Goal: Navigation & Orientation: Find specific page/section

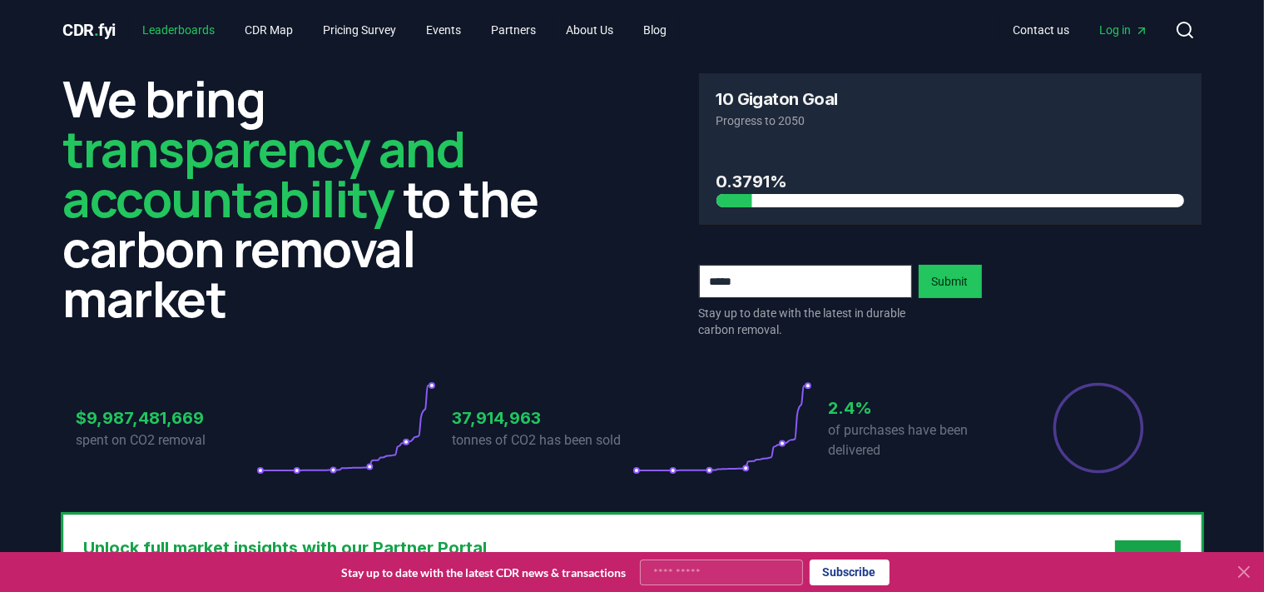
click at [218, 34] on link "Leaderboards" at bounding box center [178, 30] width 99 height 30
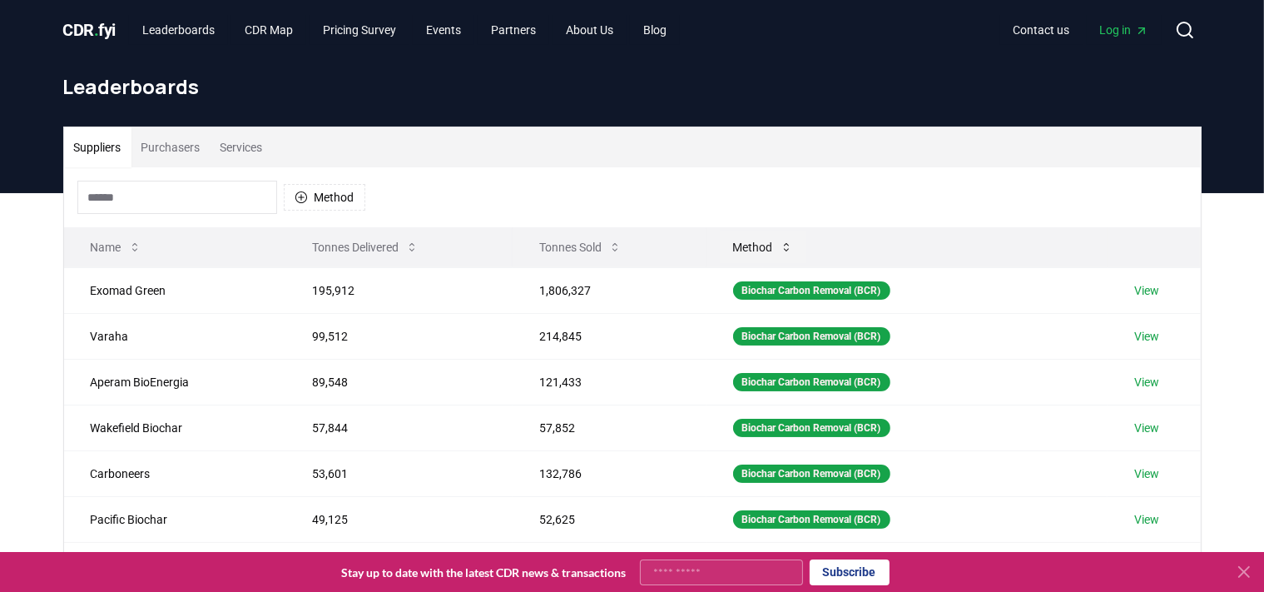
click at [742, 248] on button "Method" at bounding box center [763, 247] width 87 height 33
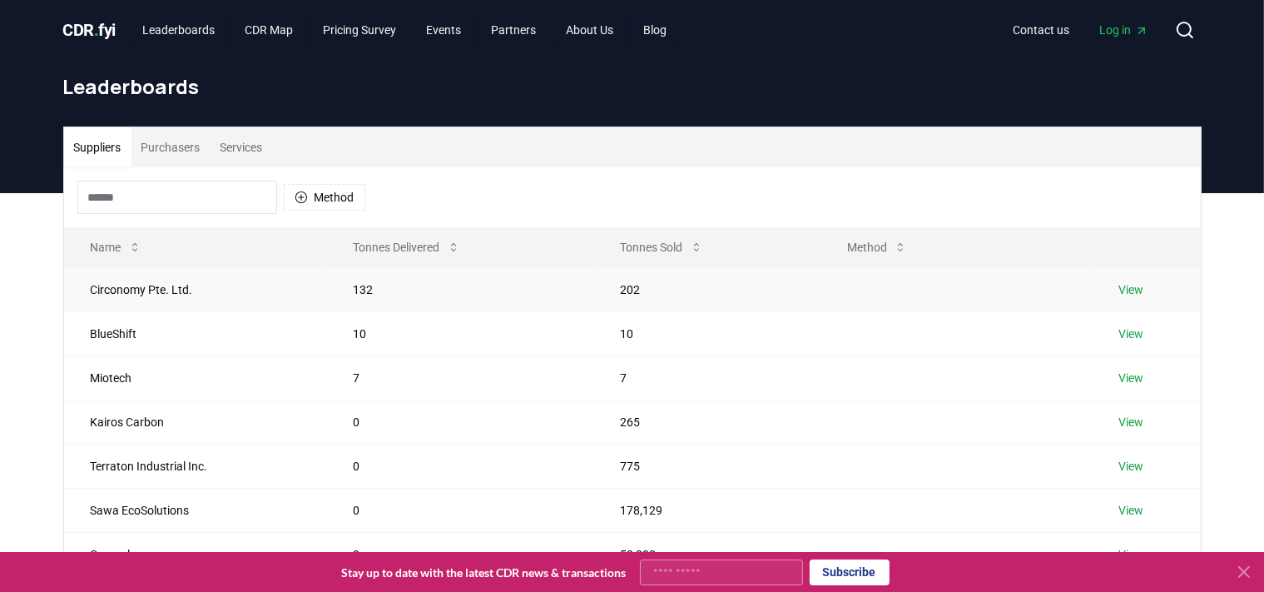
scroll to position [494, 0]
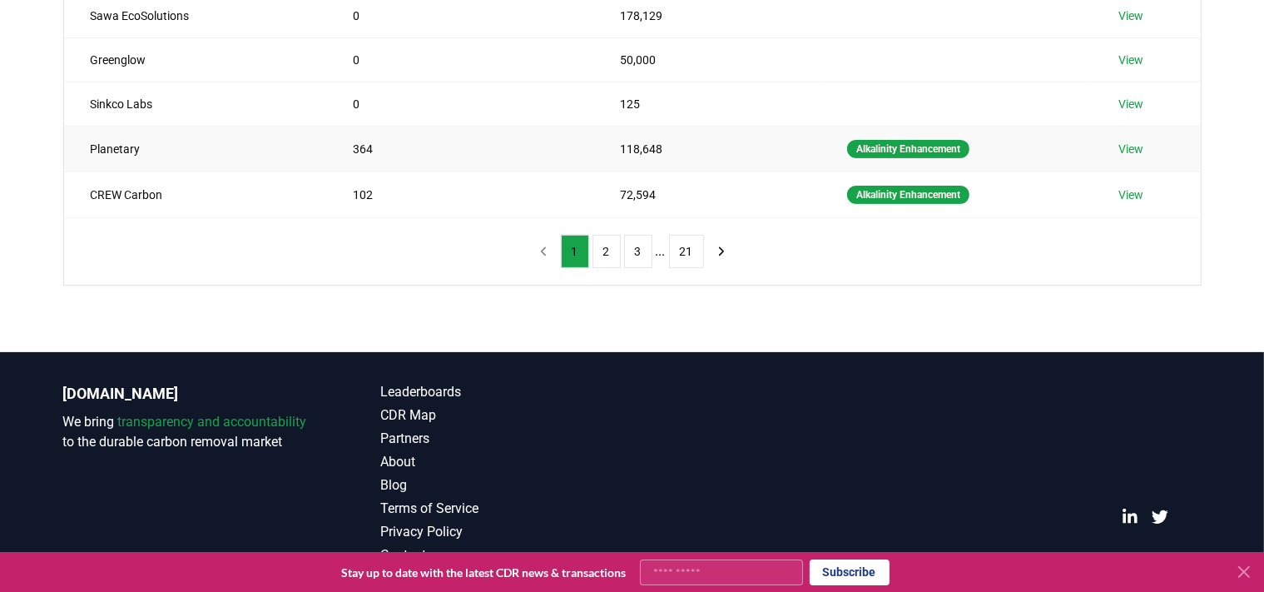
drag, startPoint x: 605, startPoint y: 249, endPoint x: 539, endPoint y: 174, distance: 100.2
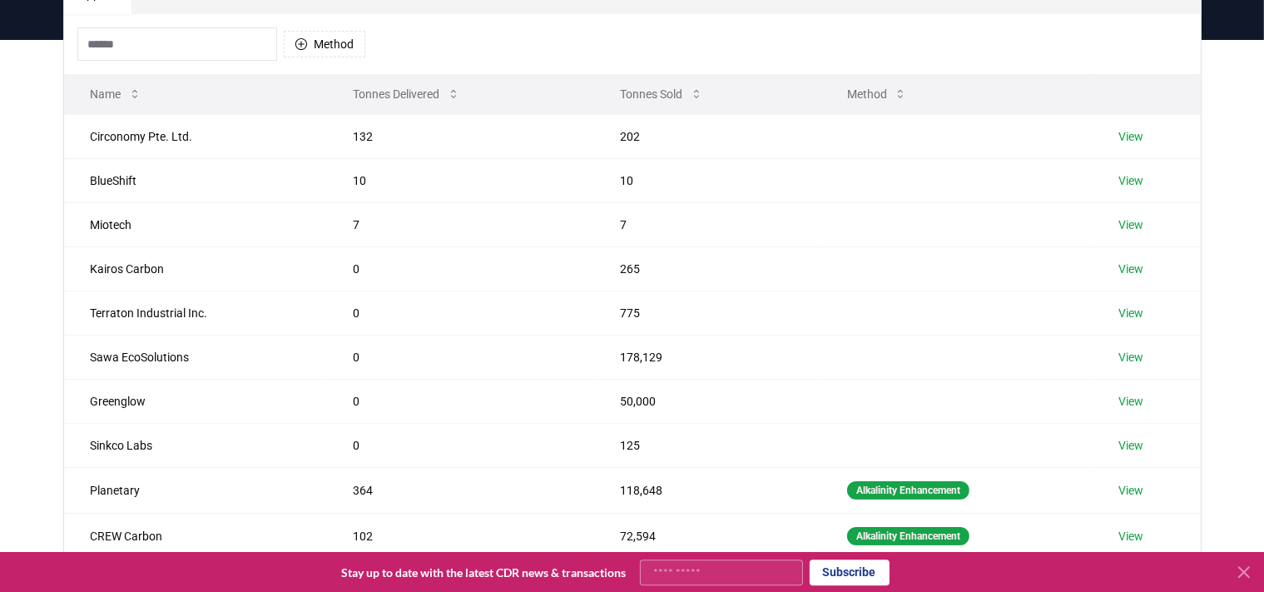
scroll to position [55, 0]
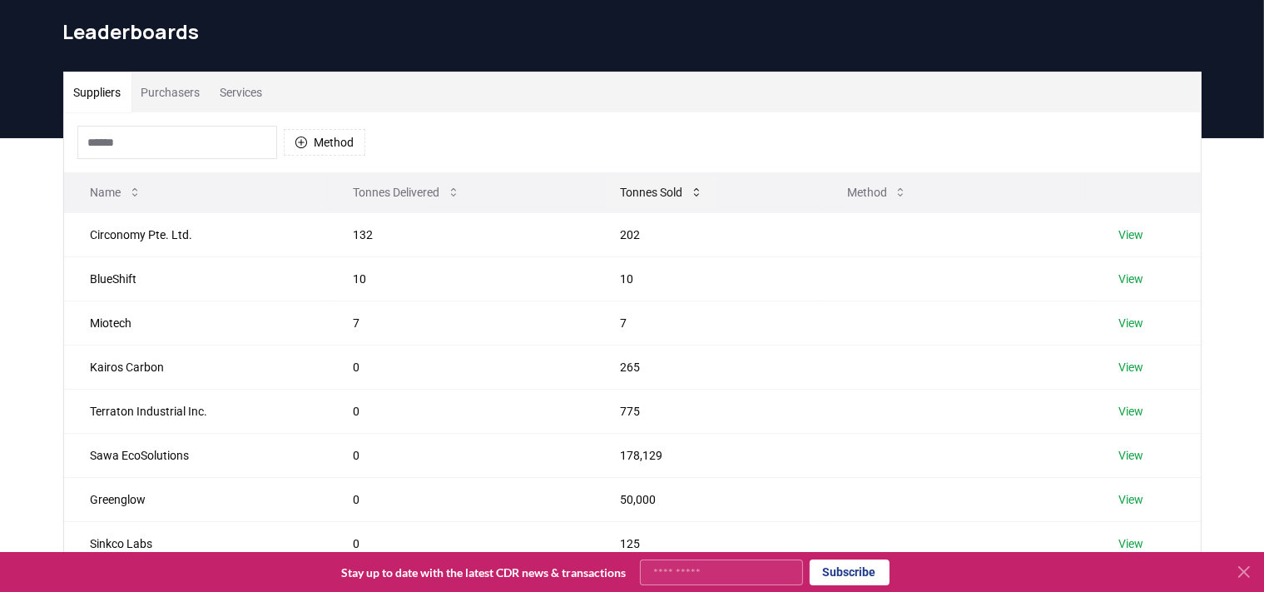
click at [653, 188] on button "Tonnes Sold" at bounding box center [662, 192] width 109 height 33
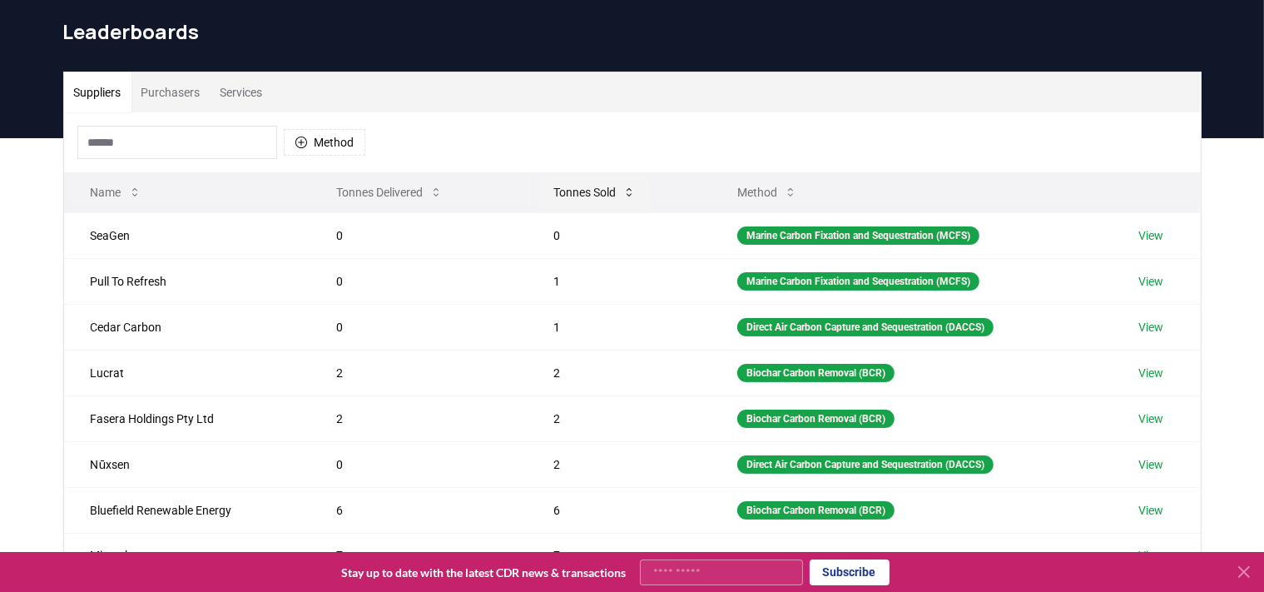
click at [544, 191] on button "Tonnes Sold" at bounding box center [594, 192] width 109 height 33
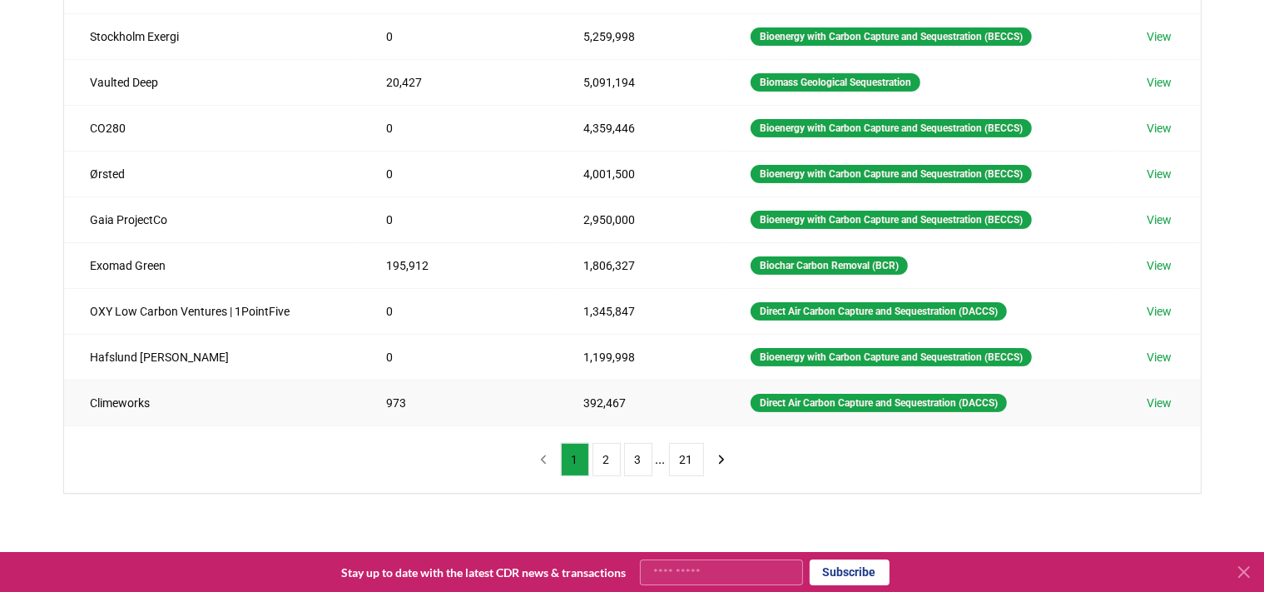
scroll to position [348, 0]
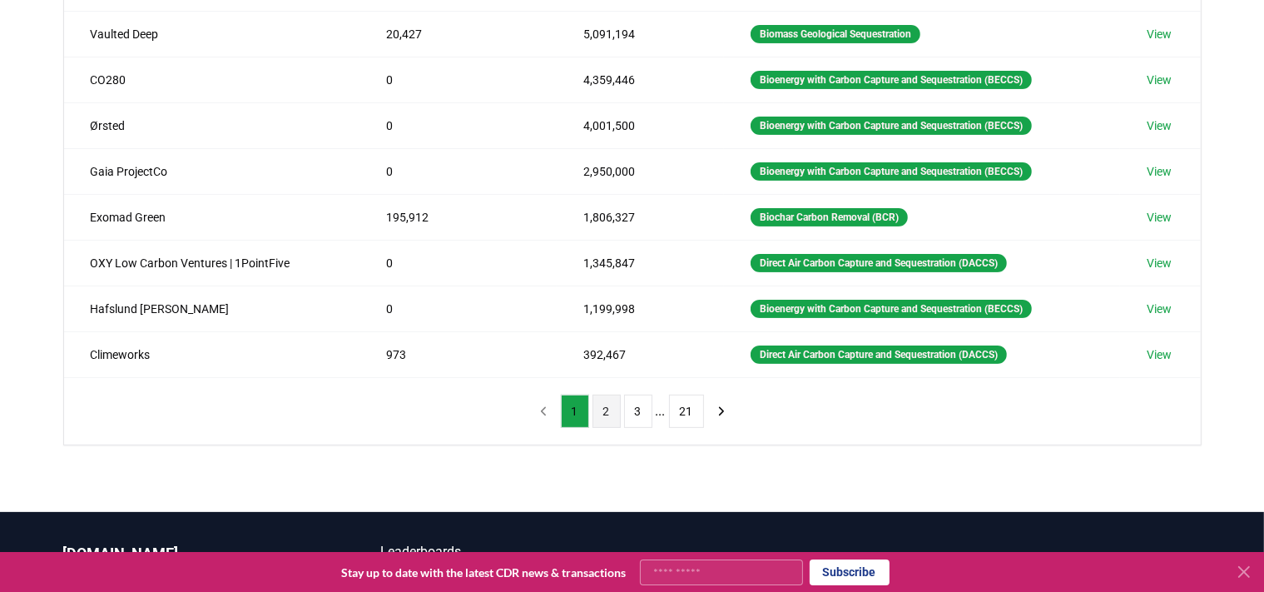
click at [615, 414] on button "2" at bounding box center [607, 411] width 28 height 33
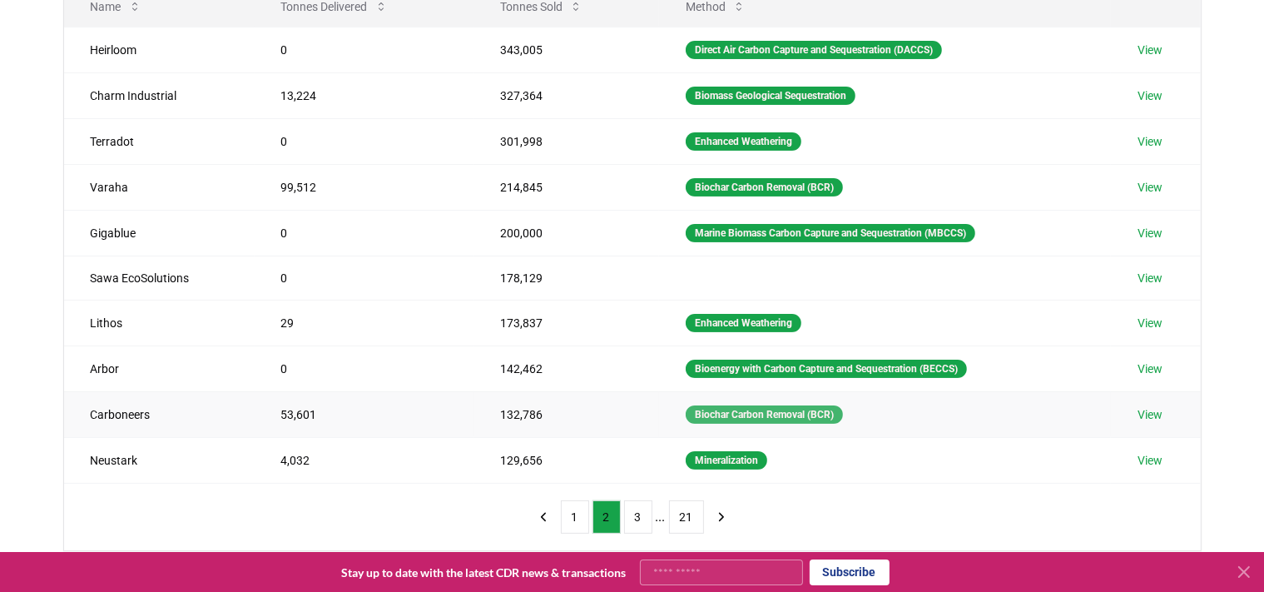
scroll to position [293, 0]
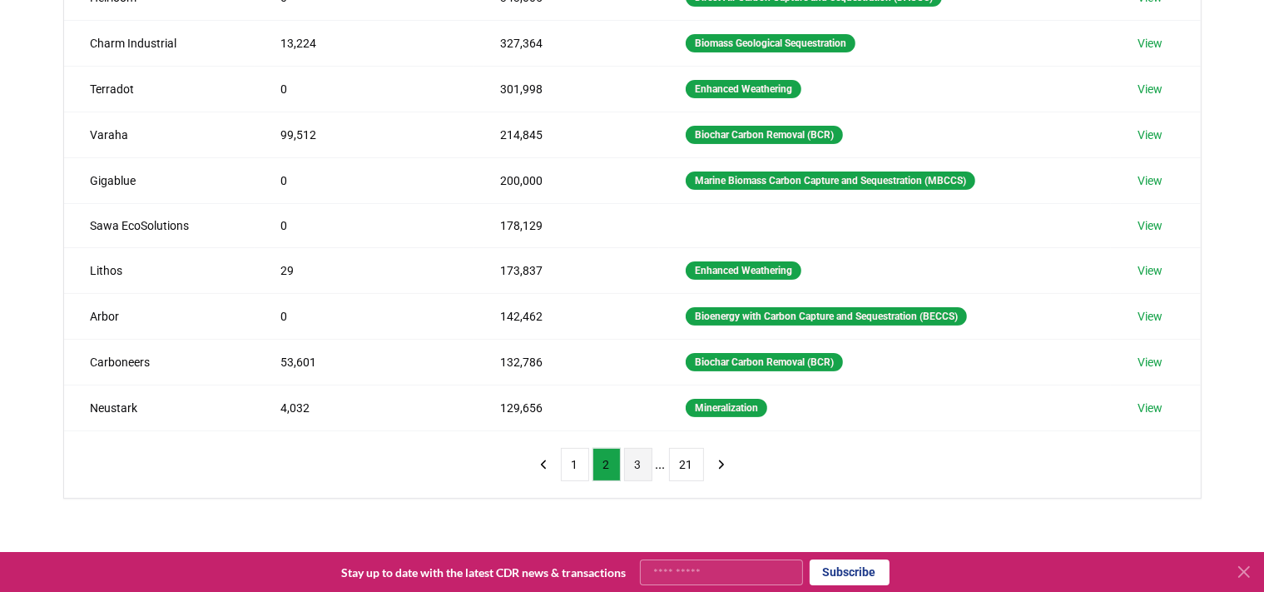
click at [634, 466] on button "3" at bounding box center [638, 464] width 28 height 33
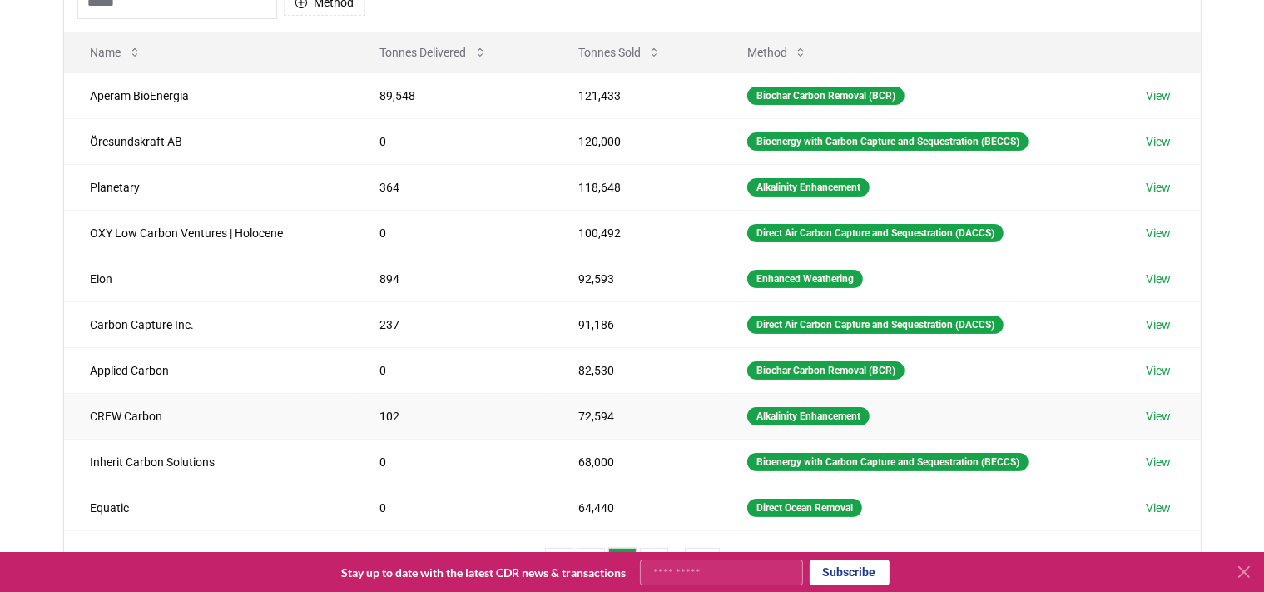
scroll to position [146, 0]
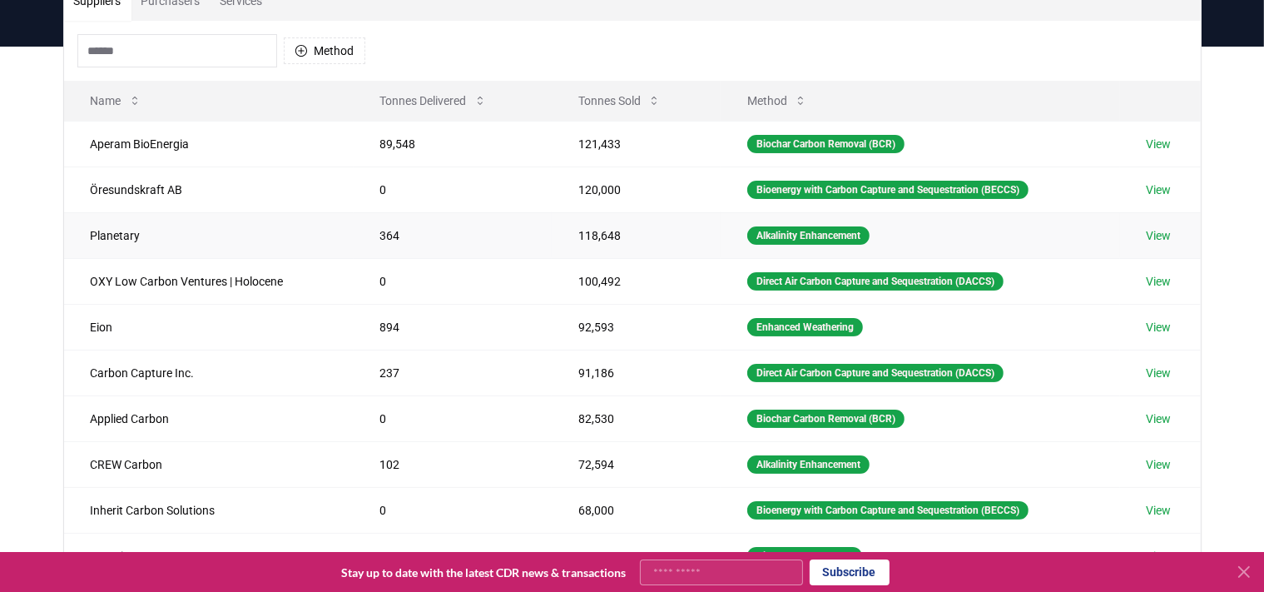
click at [106, 243] on td "Planetary" at bounding box center [209, 235] width 290 height 46
click at [500, 17] on div "Suppliers Purchasers Services" at bounding box center [632, 1] width 1137 height 40
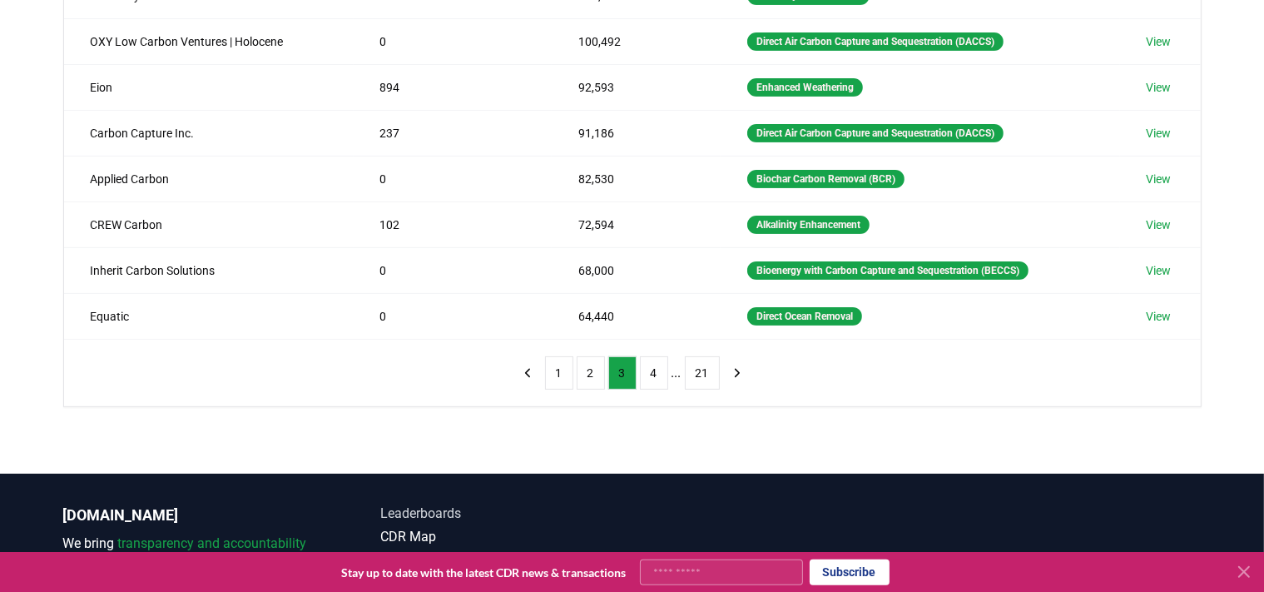
scroll to position [439, 0]
